Goal: Navigation & Orientation: Find specific page/section

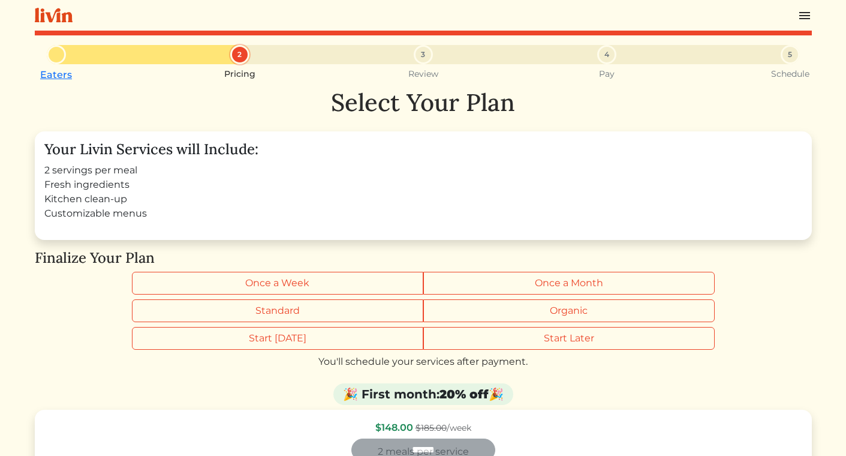
click at [802, 22] on img at bounding box center [805, 15] width 14 height 14
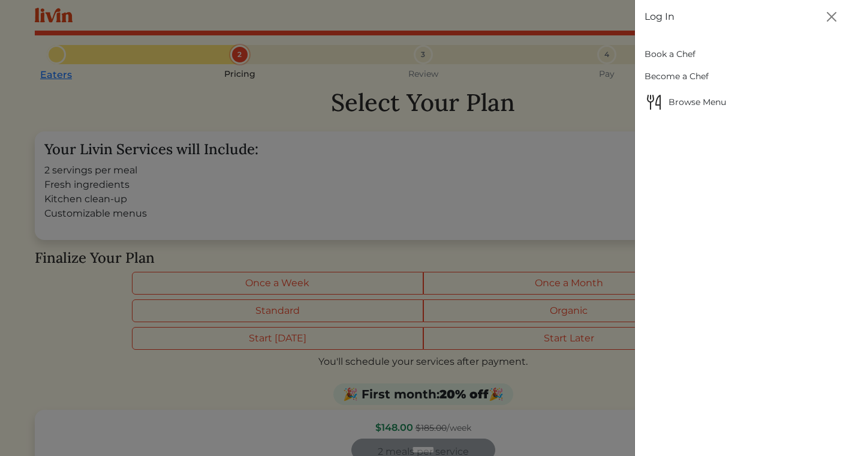
click at [664, 50] on link "Book a Chef" at bounding box center [741, 54] width 192 height 22
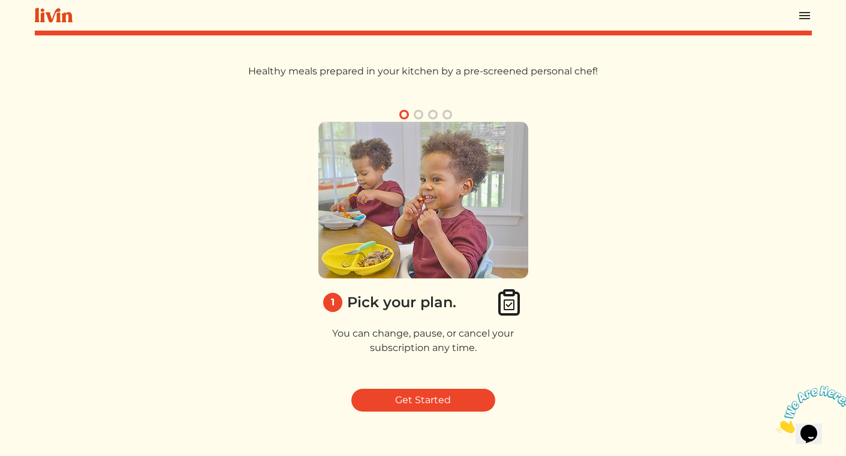
click at [808, 7] on div at bounding box center [423, 15] width 777 height 31
click at [808, 14] on img at bounding box center [805, 15] width 14 height 14
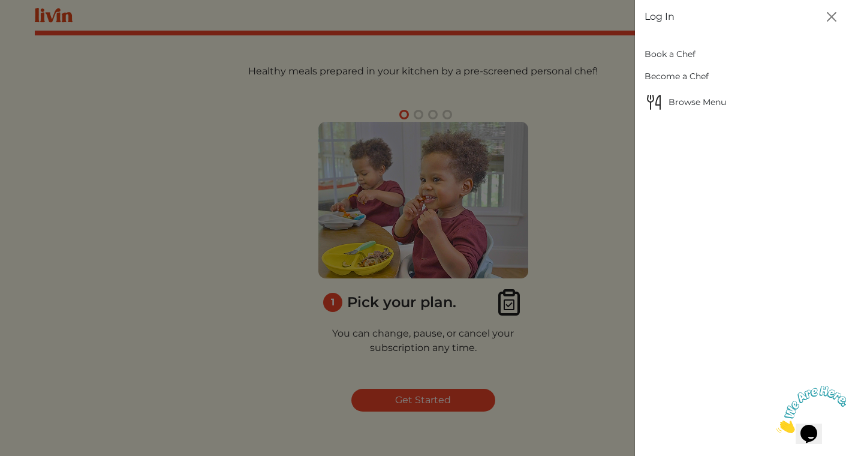
click at [687, 76] on link "Become a Chef" at bounding box center [741, 76] width 192 height 22
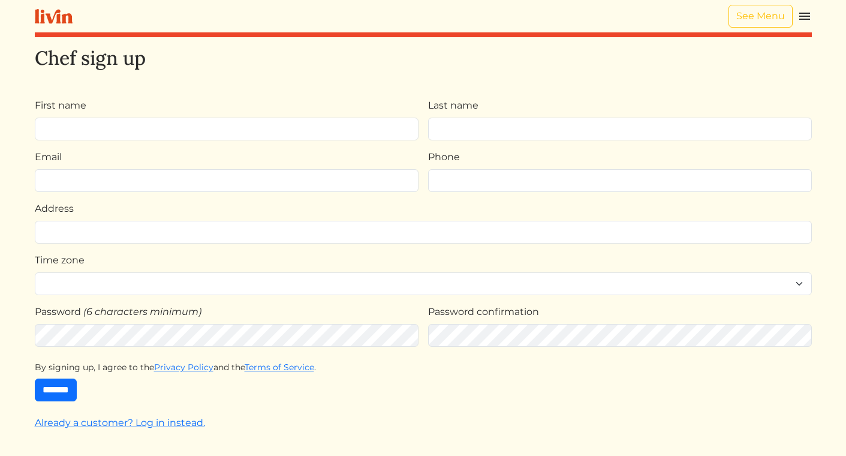
click at [812, 16] on div "**********" at bounding box center [424, 228] width 792 height 456
click at [796, 17] on div "See Menu" at bounding box center [770, 16] width 83 height 23
click at [801, 17] on img at bounding box center [805, 16] width 14 height 14
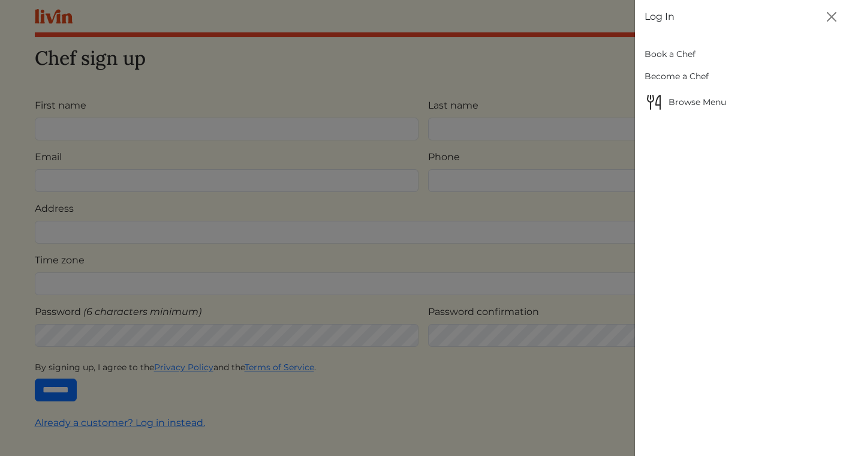
click at [683, 98] on span "Browse Menu" at bounding box center [741, 101] width 192 height 19
